Goal: Obtain resource: Obtain resource

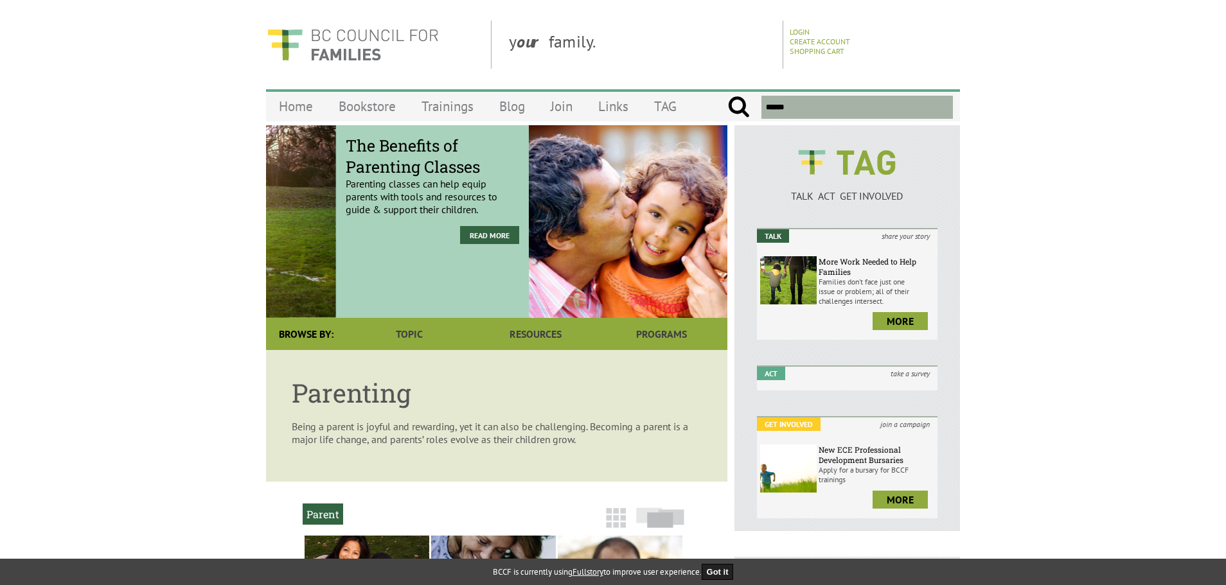
drag, startPoint x: 474, startPoint y: 276, endPoint x: 202, endPoint y: 258, distance: 271.8
click at [206, 258] on body "y our family. Login Create Account Shopping Cart Menu Home Bookstore Trainings …" at bounding box center [613, 591] width 1226 height 1141
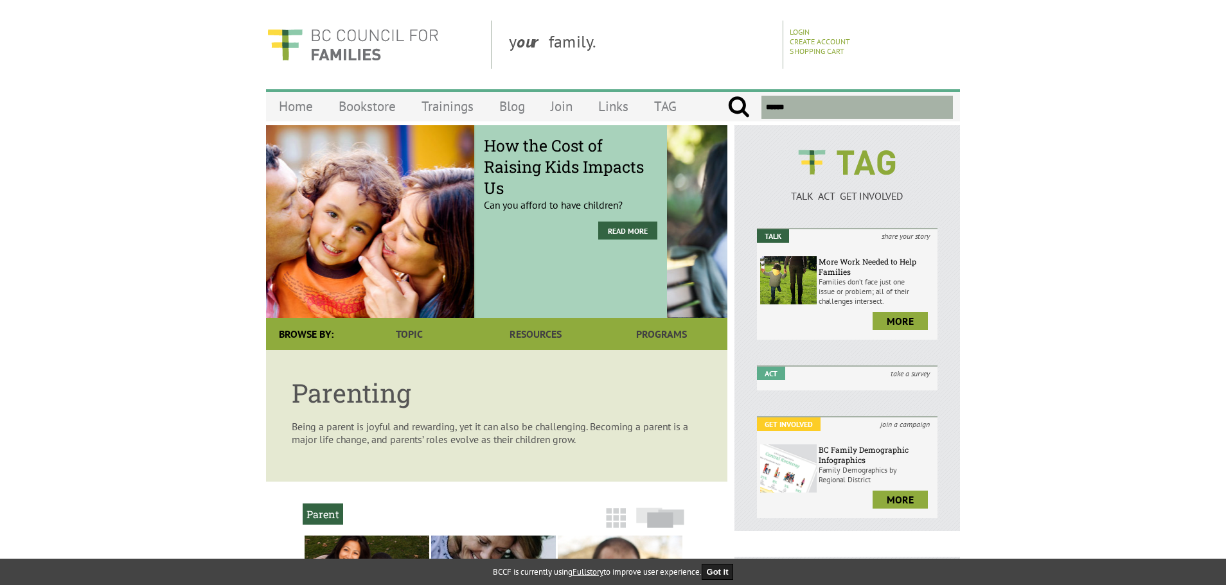
drag, startPoint x: 456, startPoint y: 255, endPoint x: 357, endPoint y: 261, distance: 99.8
click at [335, 257] on div "How the Cost of Raising Kids Impacts Us Can you afford to have children? Read M…" at bounding box center [436, 221] width 461 height 193
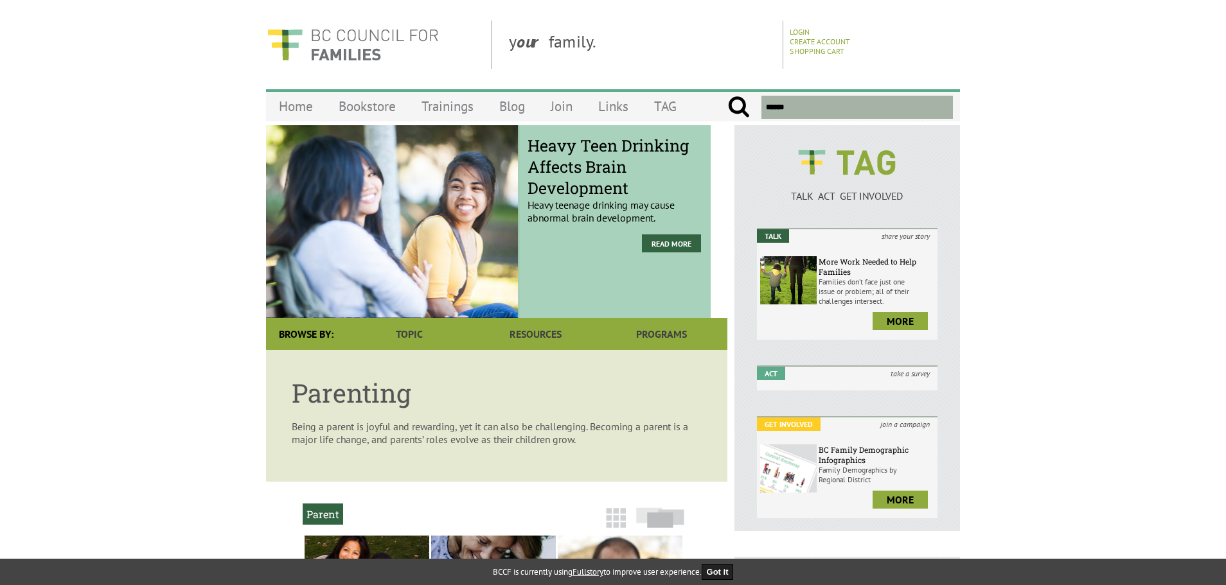
drag, startPoint x: 456, startPoint y: 259, endPoint x: 284, endPoint y: 258, distance: 171.6
click at [276, 258] on div "Heavy Teen Drinking Affects Brain Development Heavy teenage drinking may cause …" at bounding box center [479, 221] width 461 height 193
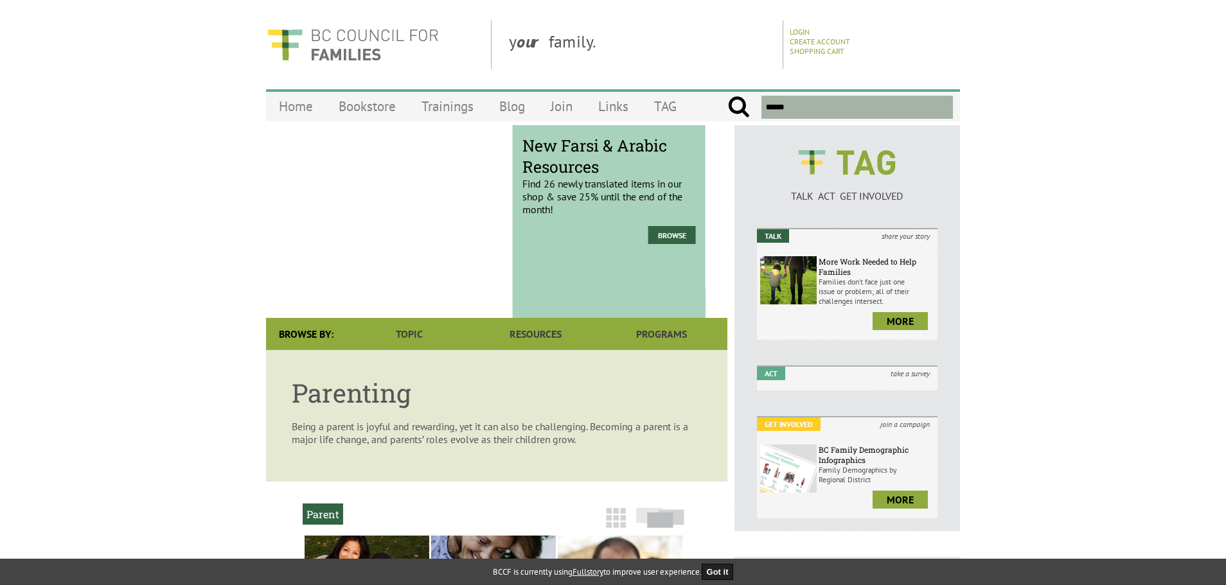
drag, startPoint x: 442, startPoint y: 253, endPoint x: 301, endPoint y: 253, distance: 141.4
click at [301, 253] on div "New Farsi & Arabic Resources Find 26 newly translated items in our shop & save …" at bounding box center [474, 221] width 461 height 193
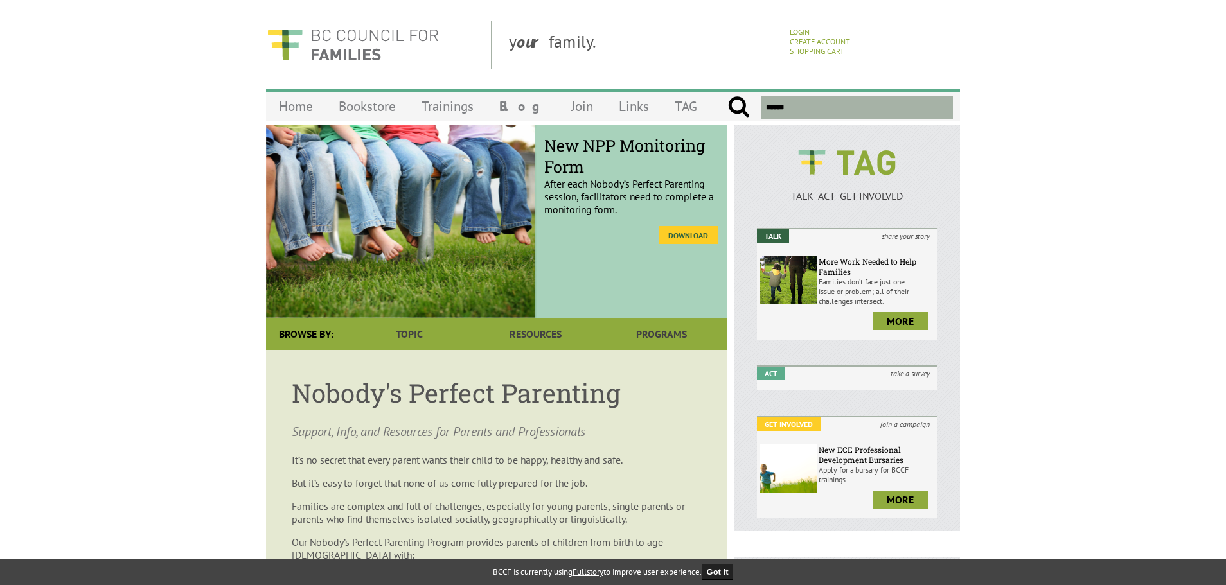
click at [700, 238] on link "Download" at bounding box center [688, 235] width 59 height 18
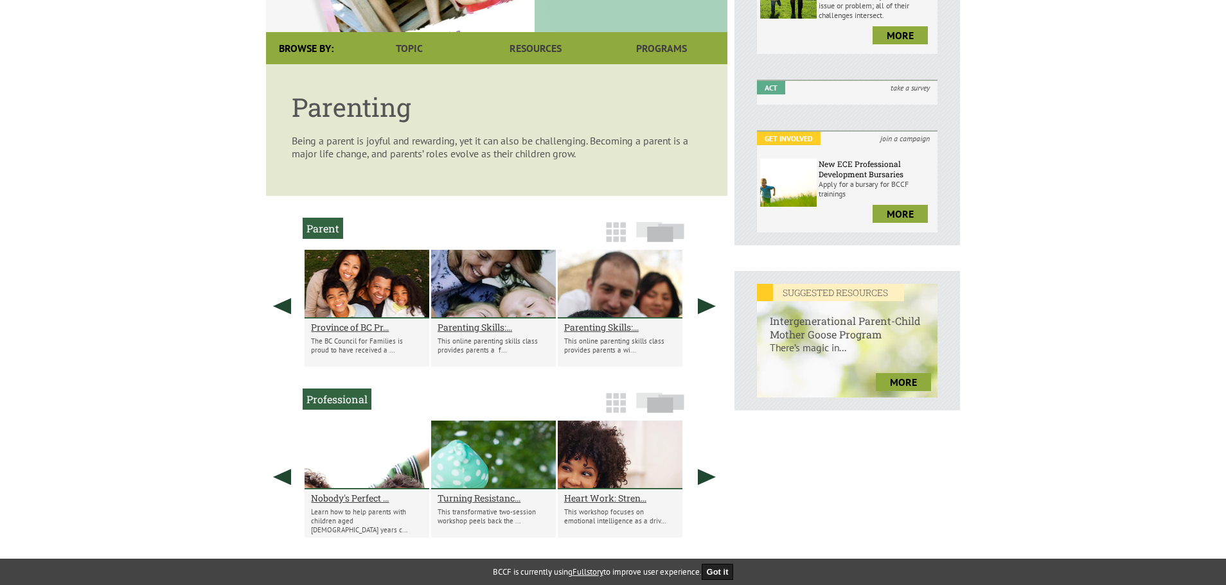
scroll to position [321, 0]
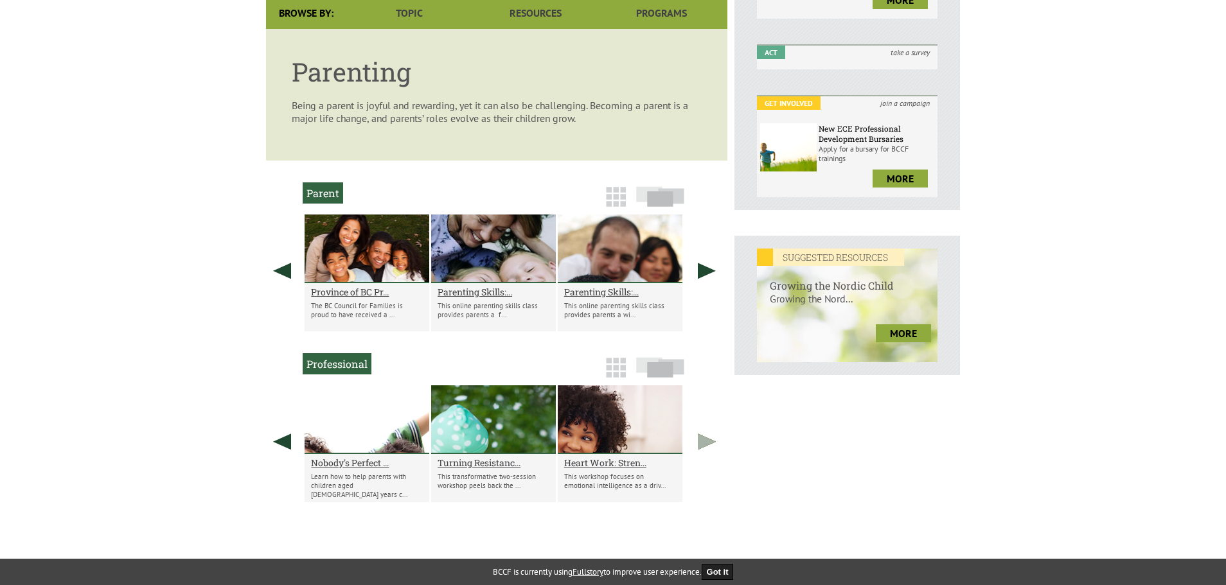
click at [704, 450] on link at bounding box center [707, 442] width 32 height 112
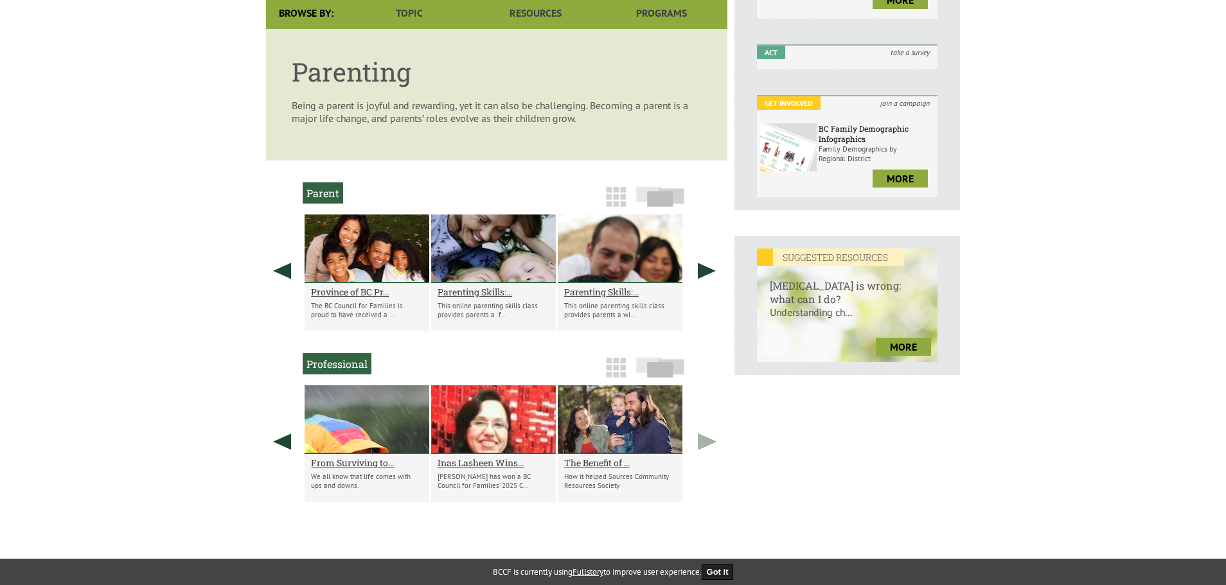
click at [704, 450] on link at bounding box center [707, 442] width 32 height 112
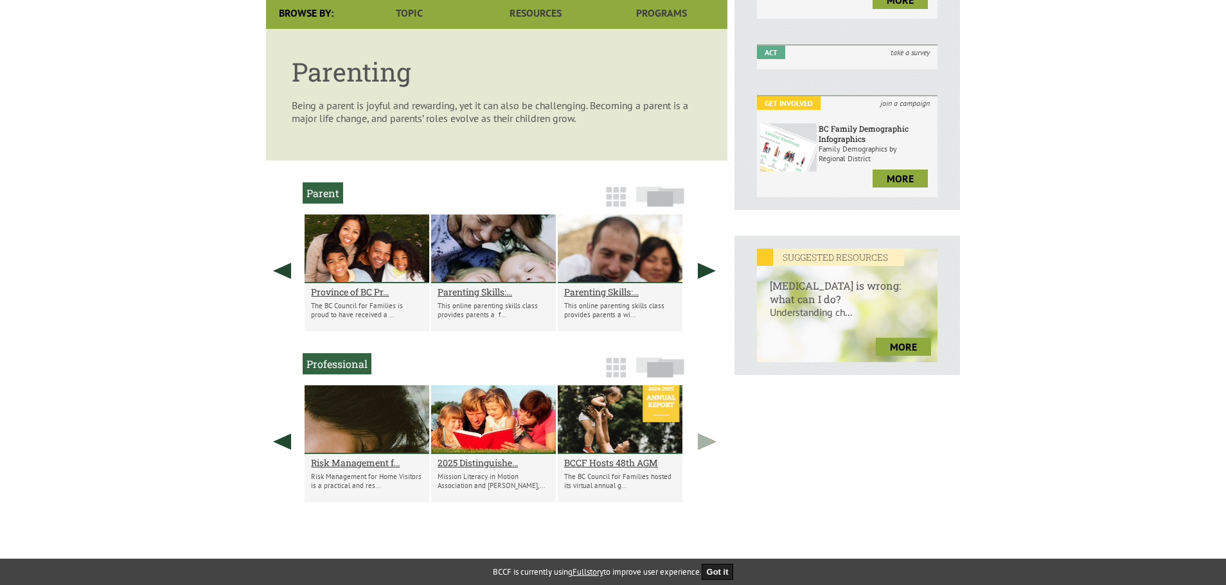
click at [704, 450] on link at bounding box center [707, 442] width 32 height 112
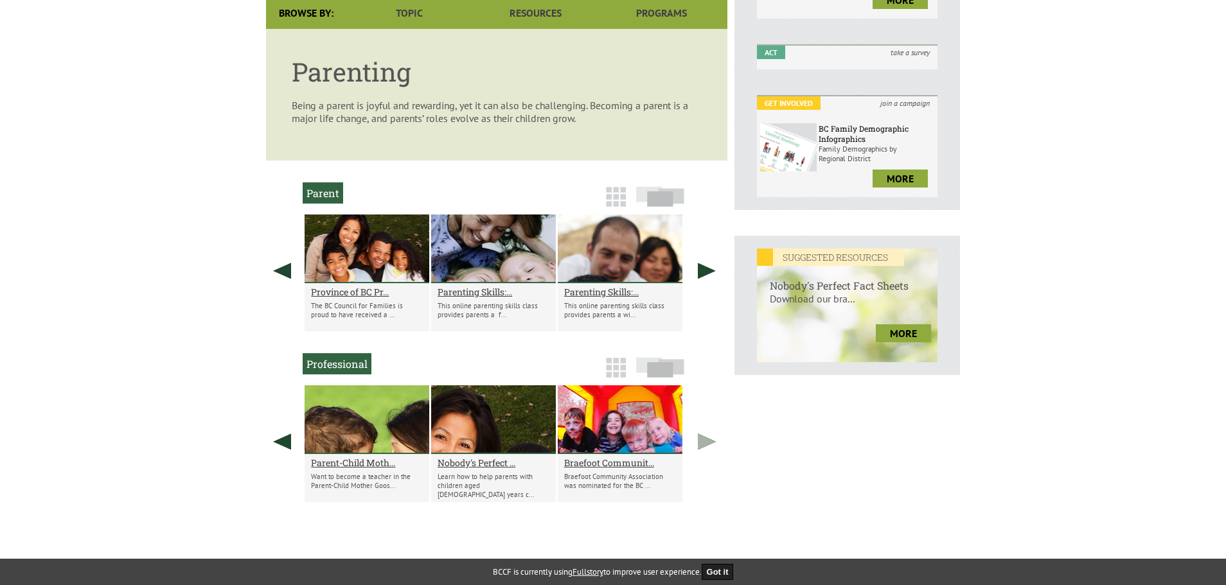
click at [705, 440] on link at bounding box center [707, 442] width 32 height 112
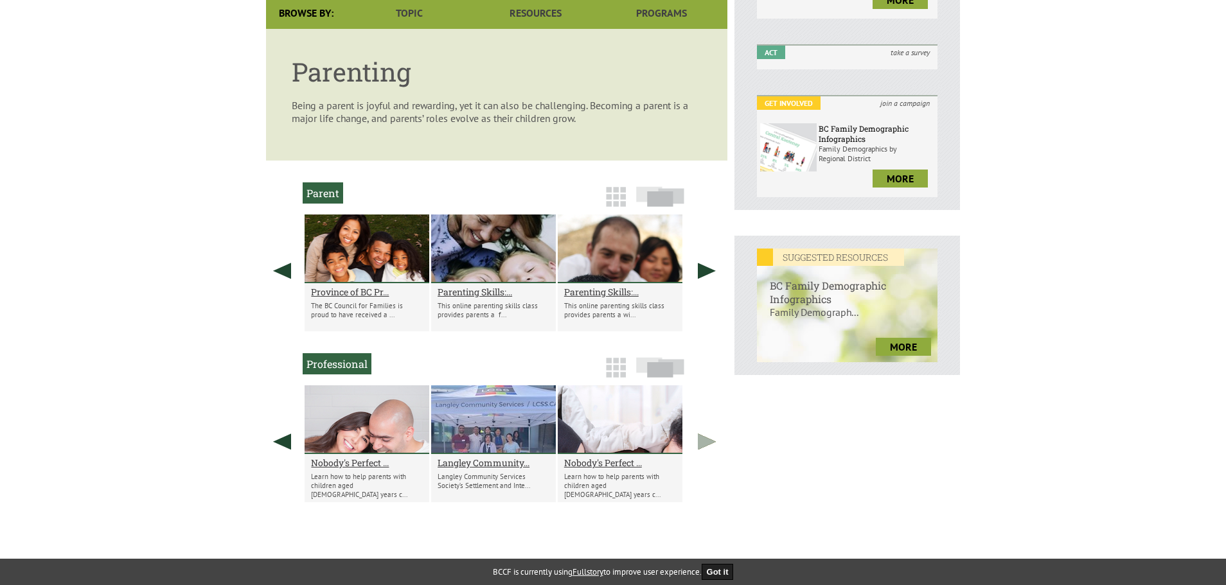
click at [704, 437] on link at bounding box center [707, 442] width 32 height 112
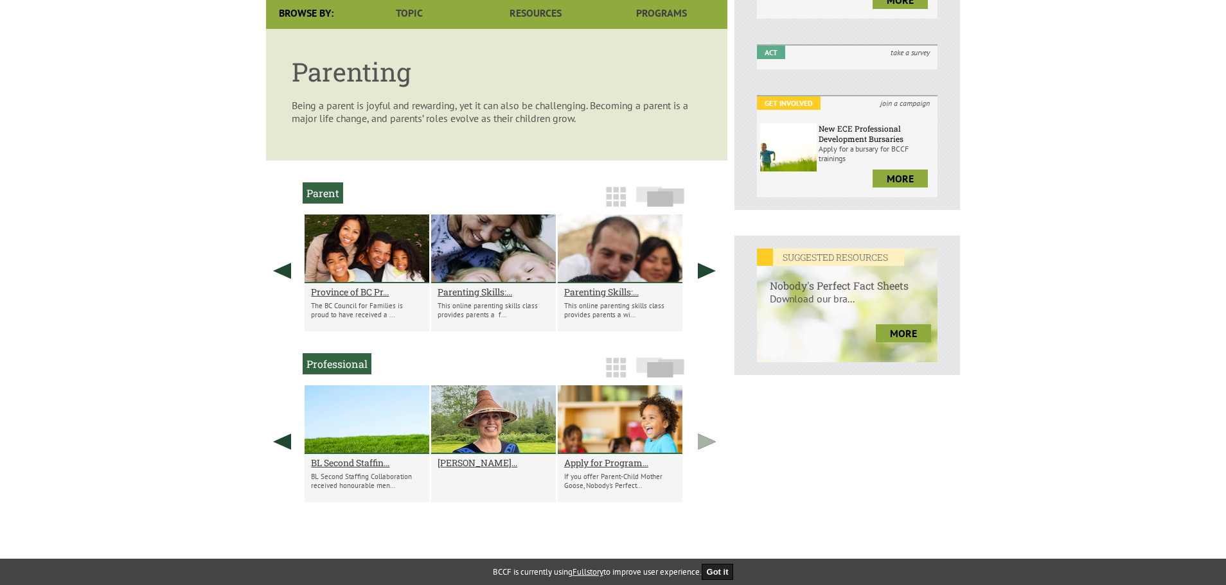
click at [703, 438] on link at bounding box center [707, 442] width 32 height 112
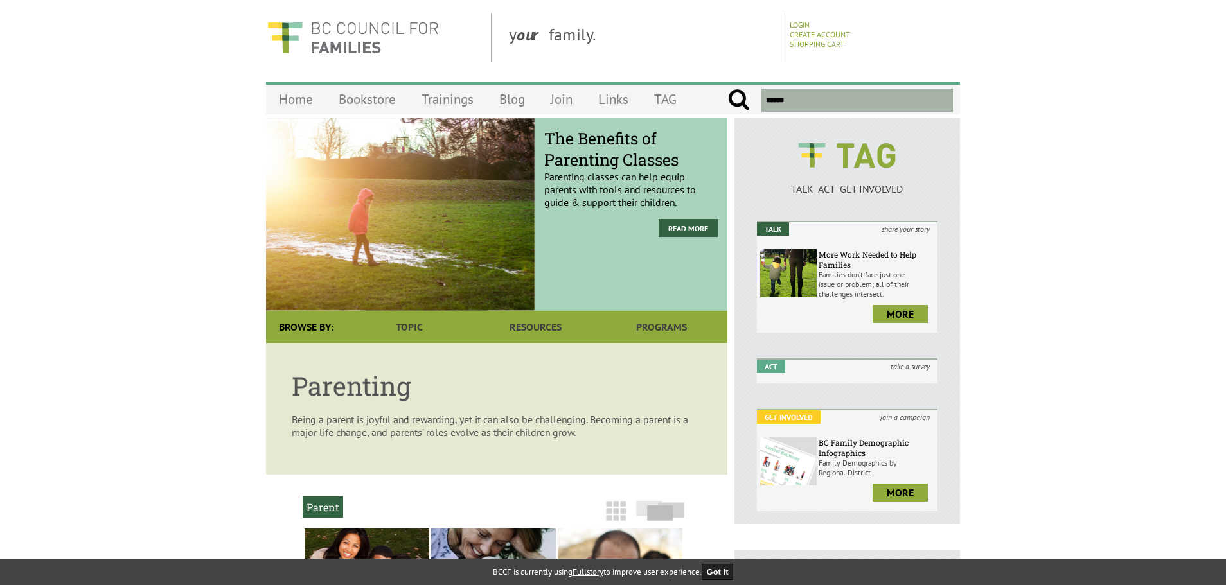
scroll to position [0, 0]
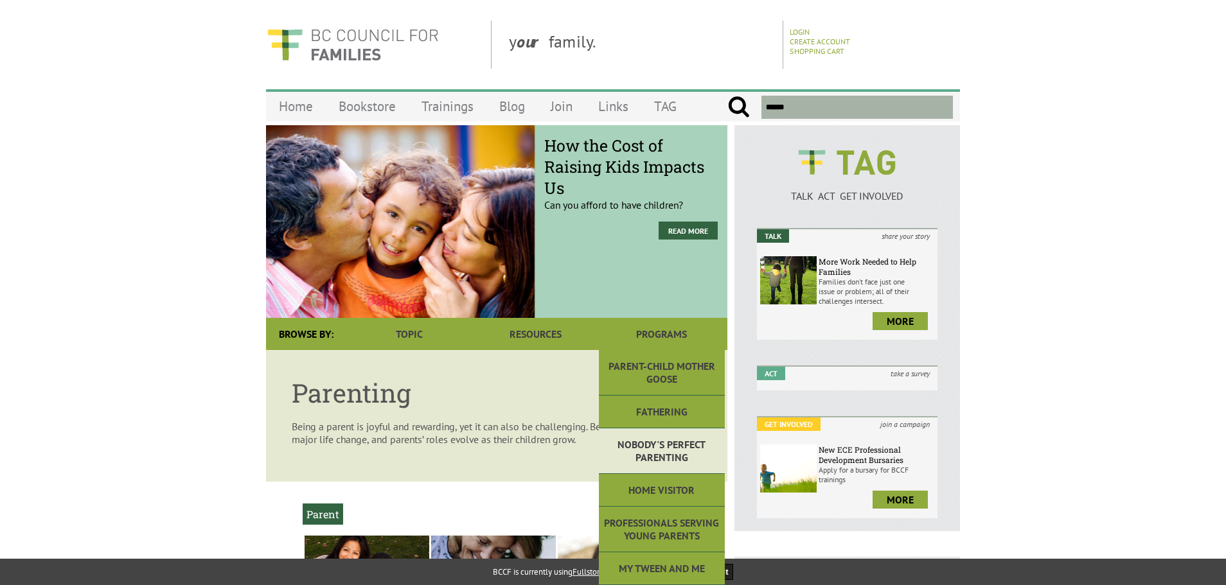
click at [648, 445] on link "Nobody's Perfect Parenting" at bounding box center [662, 452] width 126 height 46
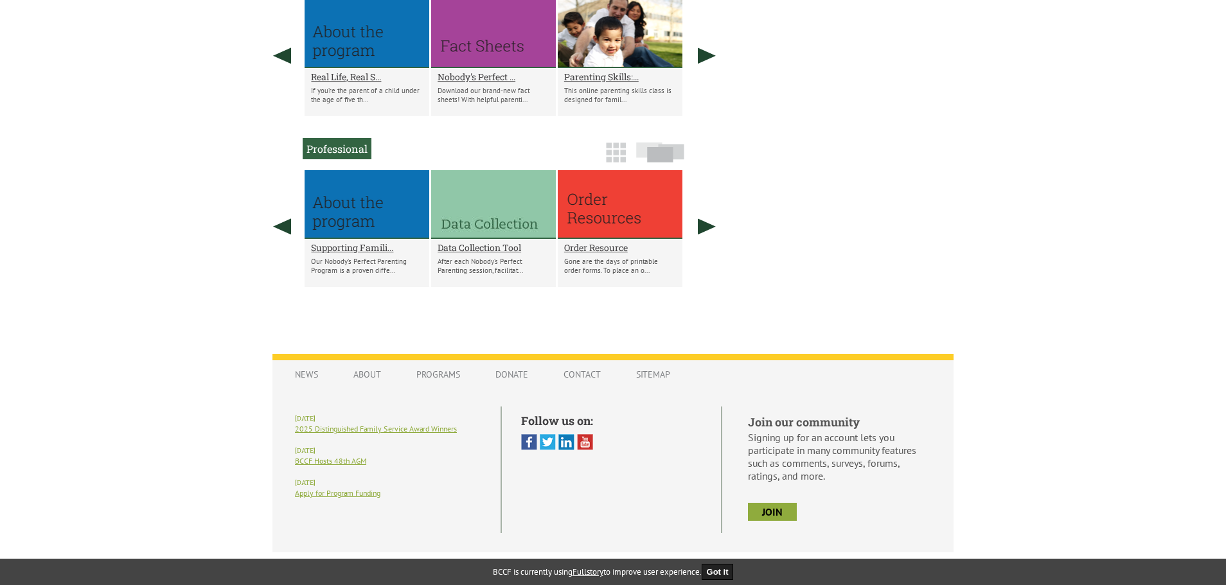
scroll to position [789, 0]
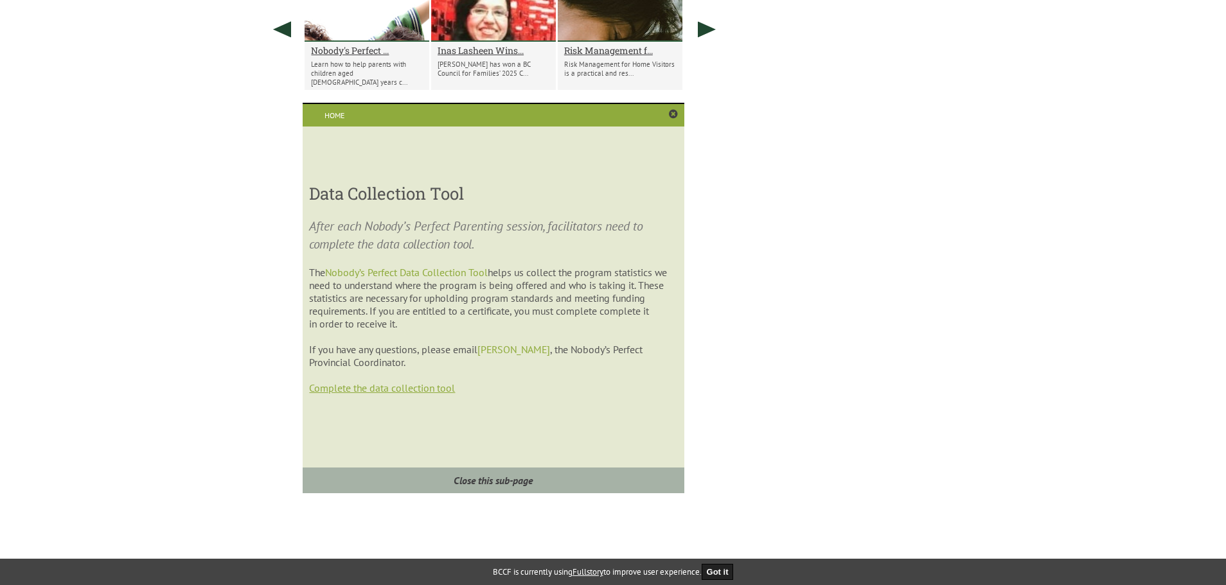
click at [418, 385] on link "Complete the data collection tool" at bounding box center [382, 388] width 146 height 13
